Goal: Task Accomplishment & Management: Manage account settings

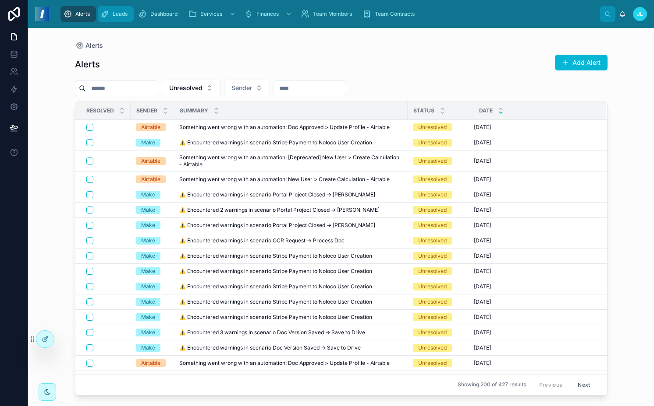
click at [109, 20] on div "Leads" at bounding box center [115, 14] width 31 height 14
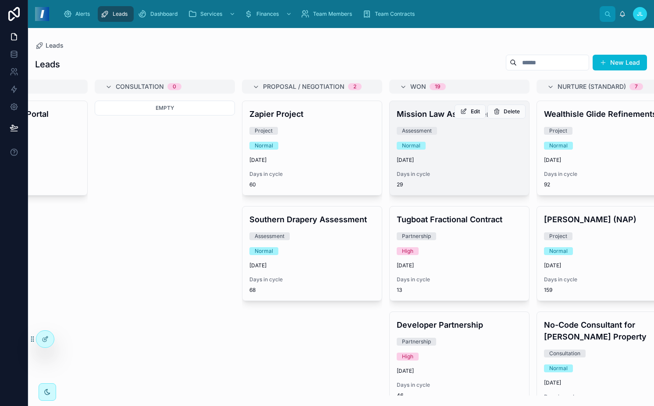
scroll to position [0, 226]
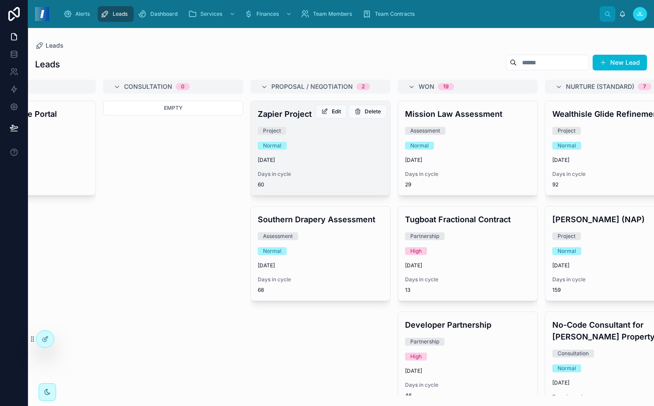
click at [311, 138] on div "Zapier Project Project Normal [DATE] Days in cycle 60" at bounding box center [320, 148] width 139 height 94
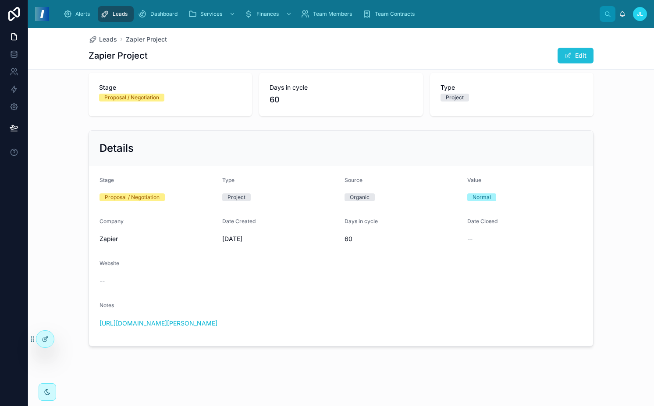
click at [568, 53] on span at bounding box center [567, 55] width 7 height 7
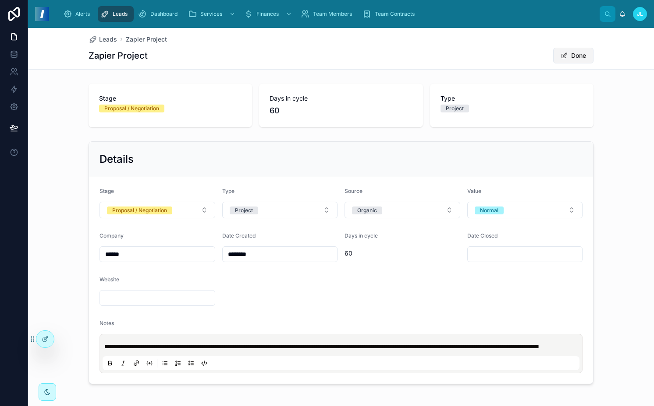
click at [567, 57] on button "Done" at bounding box center [573, 56] width 40 height 16
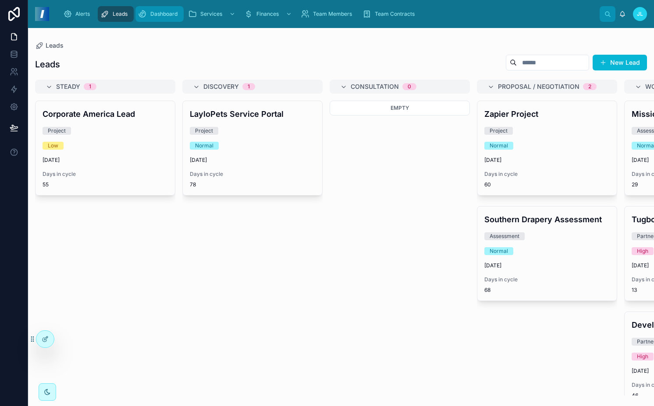
click at [170, 15] on span "Dashboard" at bounding box center [163, 14] width 27 height 7
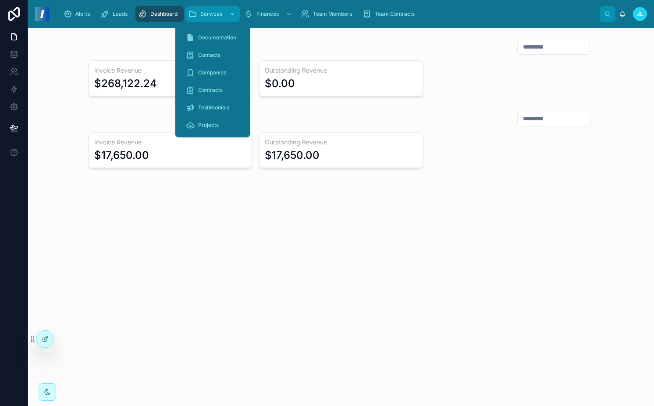
click at [198, 11] on div "Services" at bounding box center [212, 14] width 49 height 14
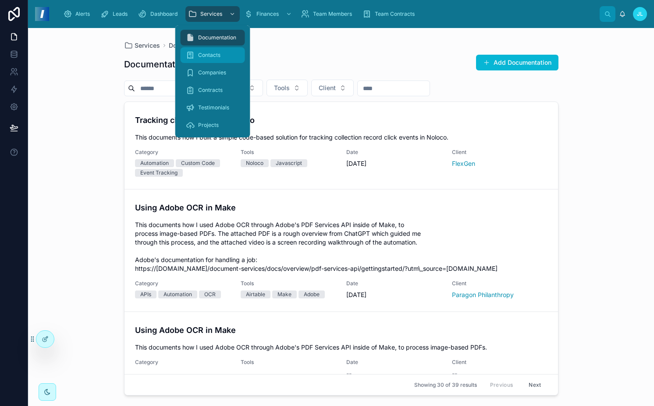
click at [208, 53] on span "Contacts" at bounding box center [209, 55] width 22 height 7
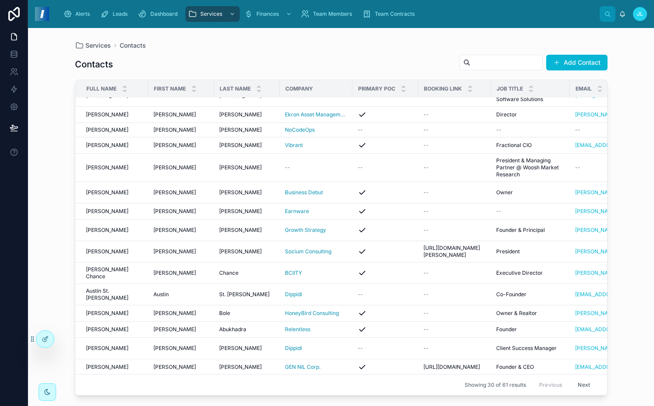
scroll to position [254, 0]
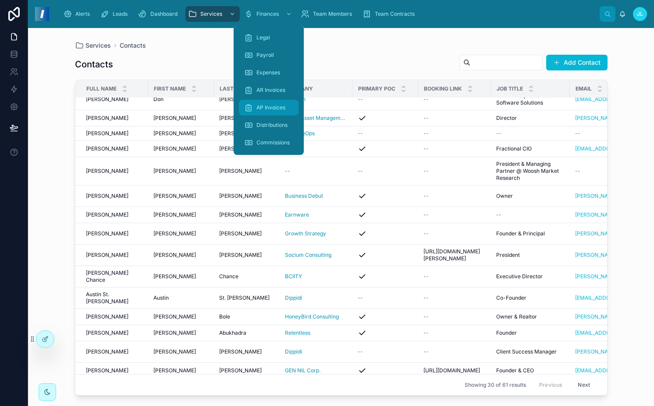
click at [261, 106] on span "AP Invoices" at bounding box center [270, 107] width 29 height 7
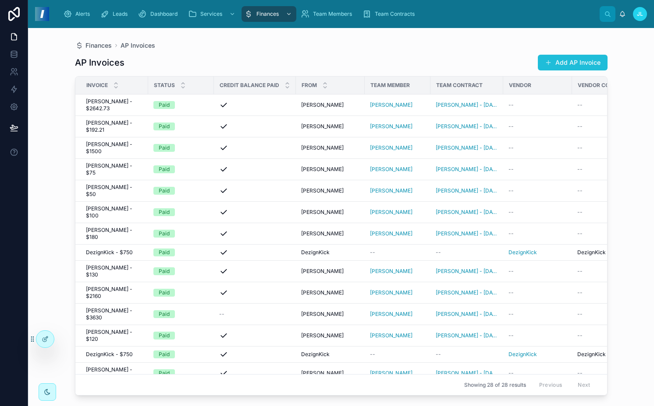
click at [561, 68] on button "Add AP Invoice" at bounding box center [572, 63] width 70 height 16
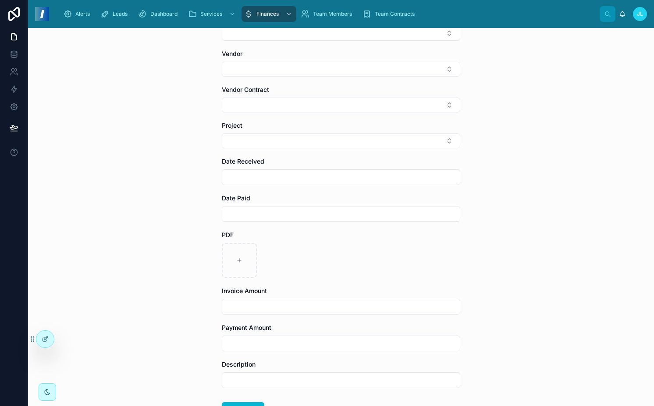
scroll to position [237, 0]
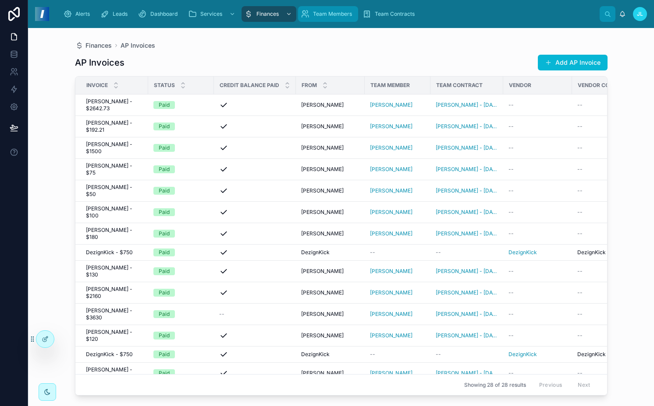
click at [321, 20] on div "Team Members" at bounding box center [327, 14] width 55 height 14
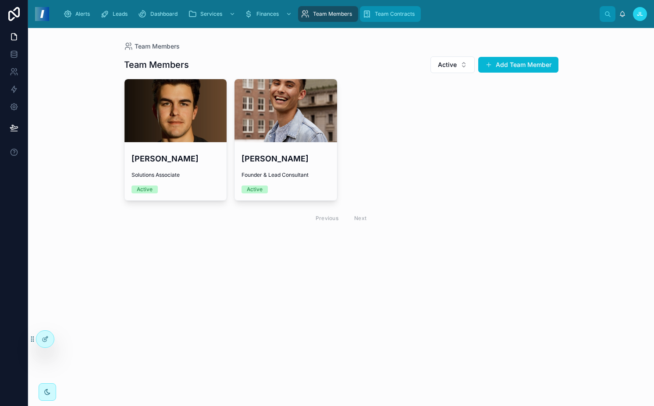
click at [388, 12] on span "Team Contracts" at bounding box center [395, 14] width 40 height 7
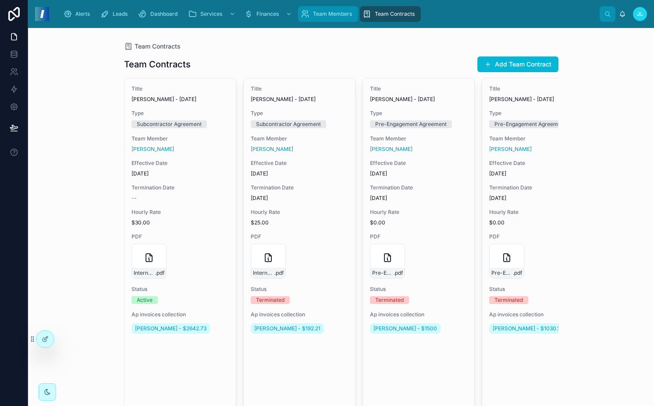
click at [334, 15] on span "Team Members" at bounding box center [332, 14] width 39 height 7
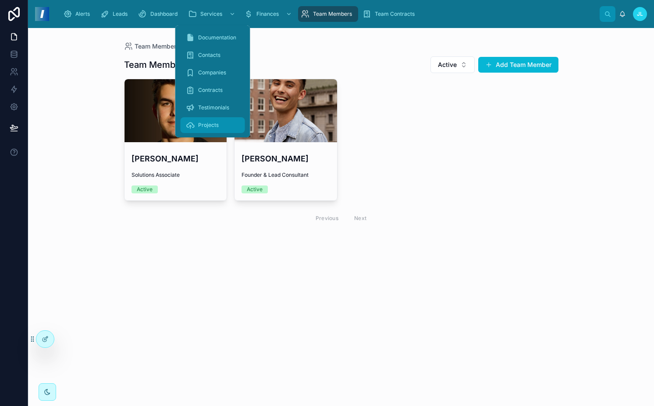
click at [212, 126] on span "Projects" at bounding box center [208, 125] width 21 height 7
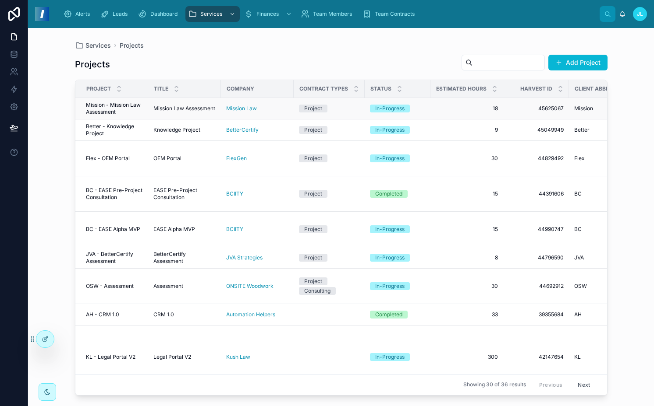
click at [173, 105] on span "Mission Law Assessment" at bounding box center [184, 108] width 62 height 7
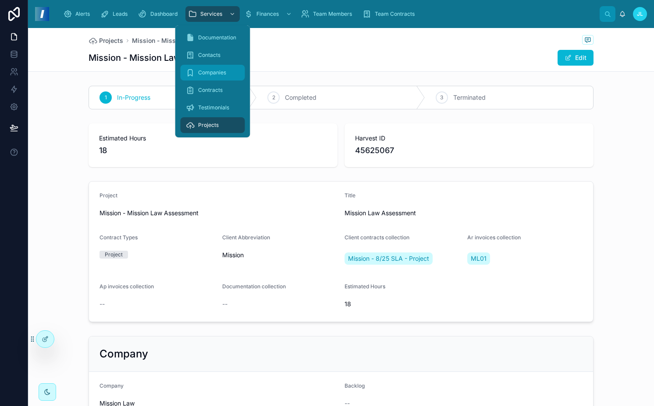
click at [213, 68] on div "Companies" at bounding box center [213, 73] width 54 height 14
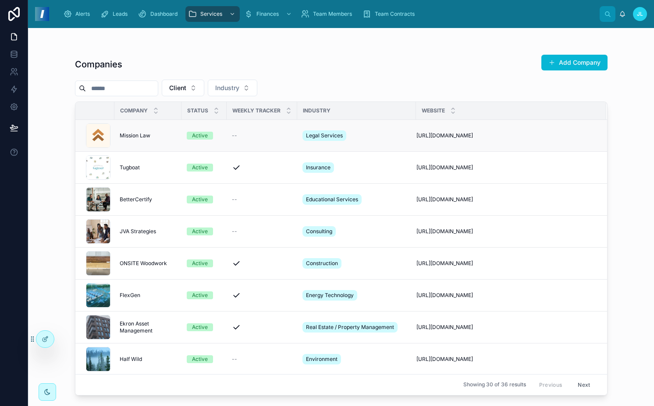
click at [132, 135] on span "Mission Law" at bounding box center [135, 135] width 31 height 7
click at [136, 230] on span "JVA Strategies" at bounding box center [138, 231] width 36 height 7
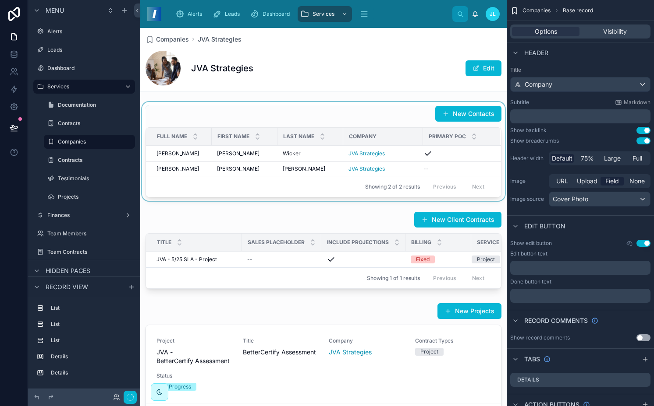
click at [254, 137] on div "First Name" at bounding box center [244, 136] width 65 height 17
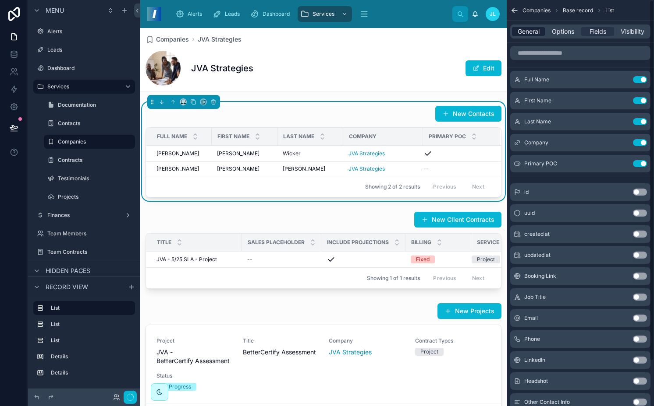
click at [537, 27] on span "General" at bounding box center [528, 31] width 22 height 9
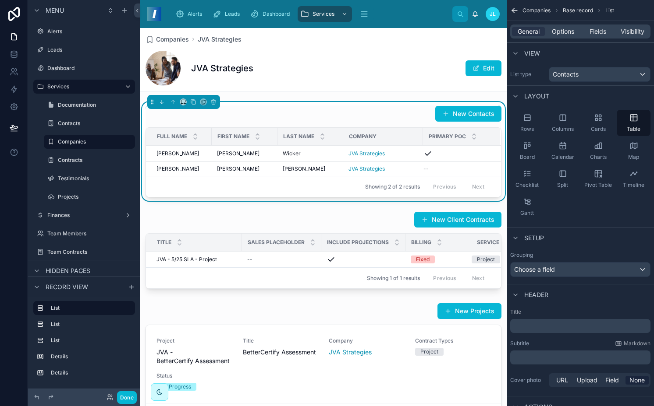
click at [518, 321] on div "﻿" at bounding box center [580, 326] width 140 height 14
click at [526, 323] on p "﻿" at bounding box center [580, 326] width 135 height 9
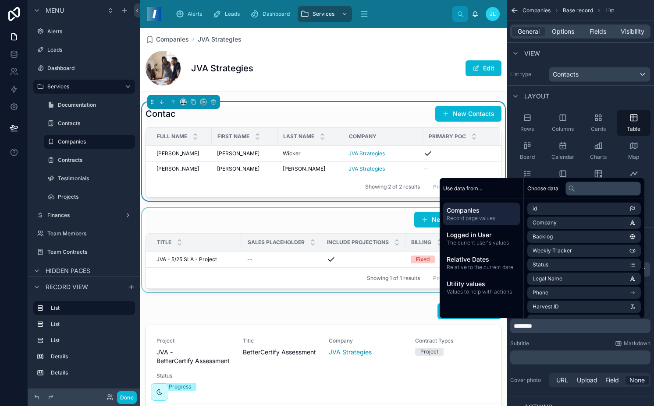
drag, startPoint x: 293, startPoint y: 229, endPoint x: 288, endPoint y: 228, distance: 5.3
click at [288, 228] on div at bounding box center [323, 250] width 366 height 85
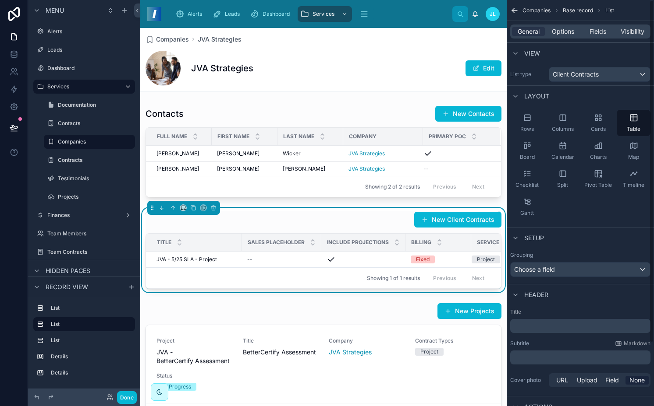
click at [546, 330] on p "﻿" at bounding box center [580, 326] width 135 height 9
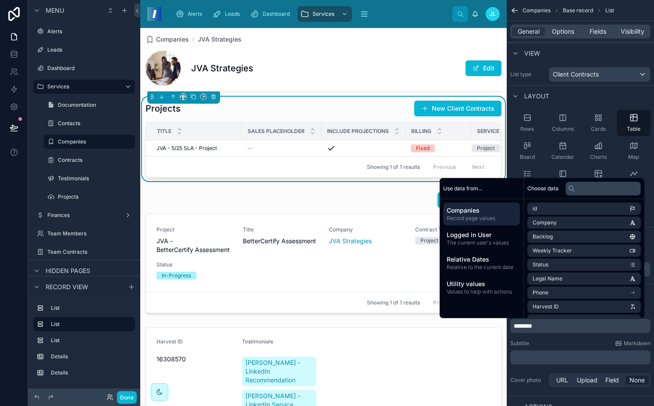
scroll to position [121, 0]
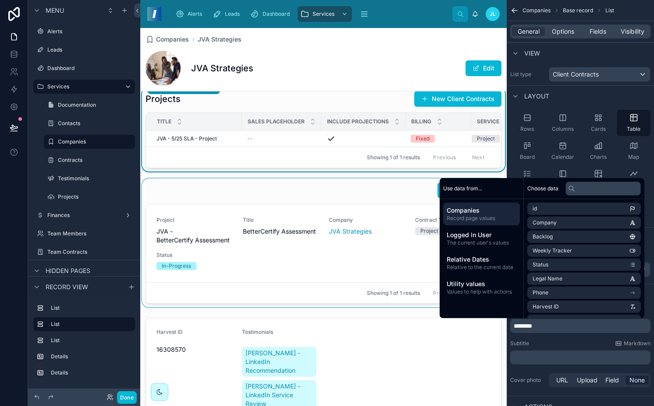
click at [250, 198] on div at bounding box center [323, 243] width 366 height 129
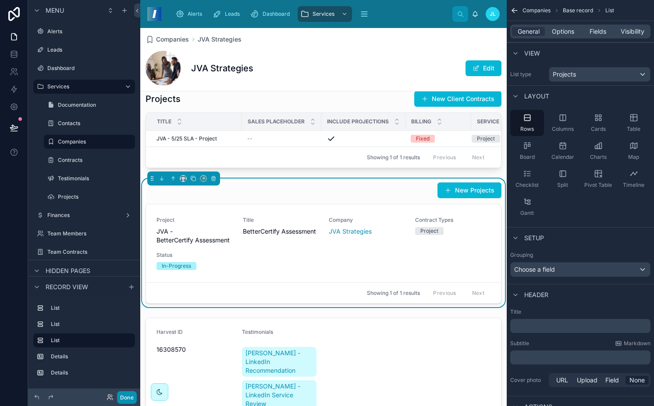
click at [128, 392] on button "Done" at bounding box center [127, 398] width 20 height 13
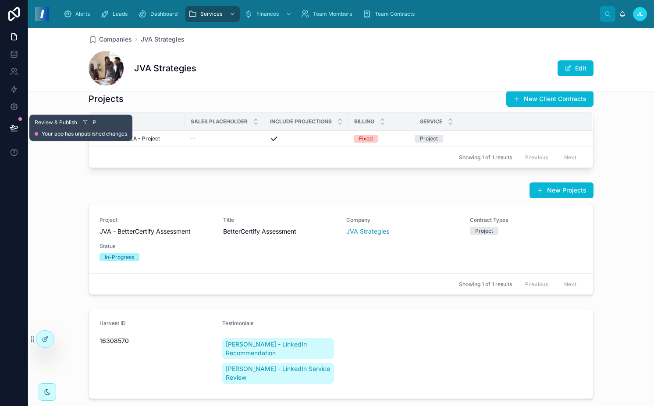
click at [15, 126] on icon at bounding box center [14, 128] width 9 height 9
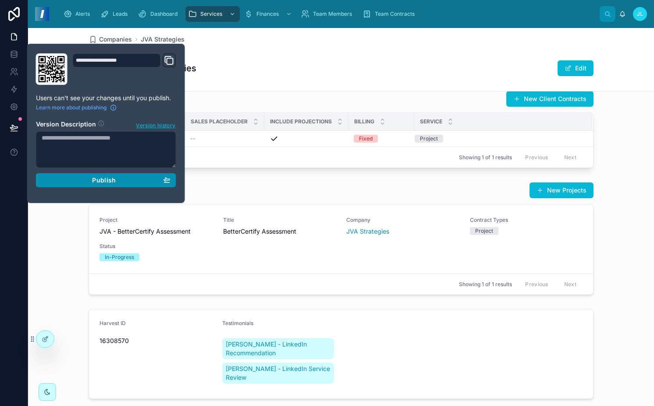
click at [100, 177] on span "Publish" at bounding box center [104, 181] width 24 height 8
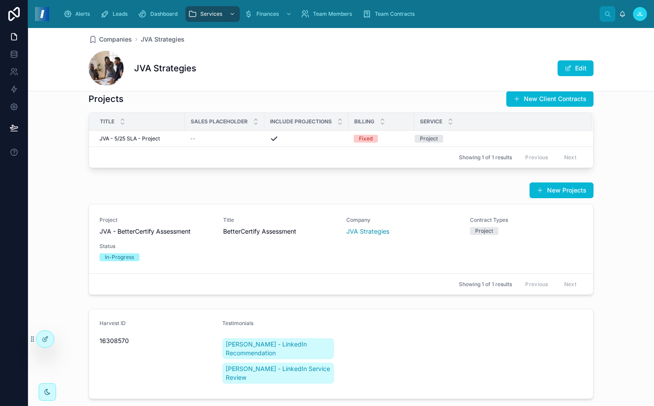
click at [274, 75] on div "JVA Strategies Edit" at bounding box center [340, 68] width 505 height 35
